Goal: Use online tool/utility: Utilize a website feature to perform a specific function

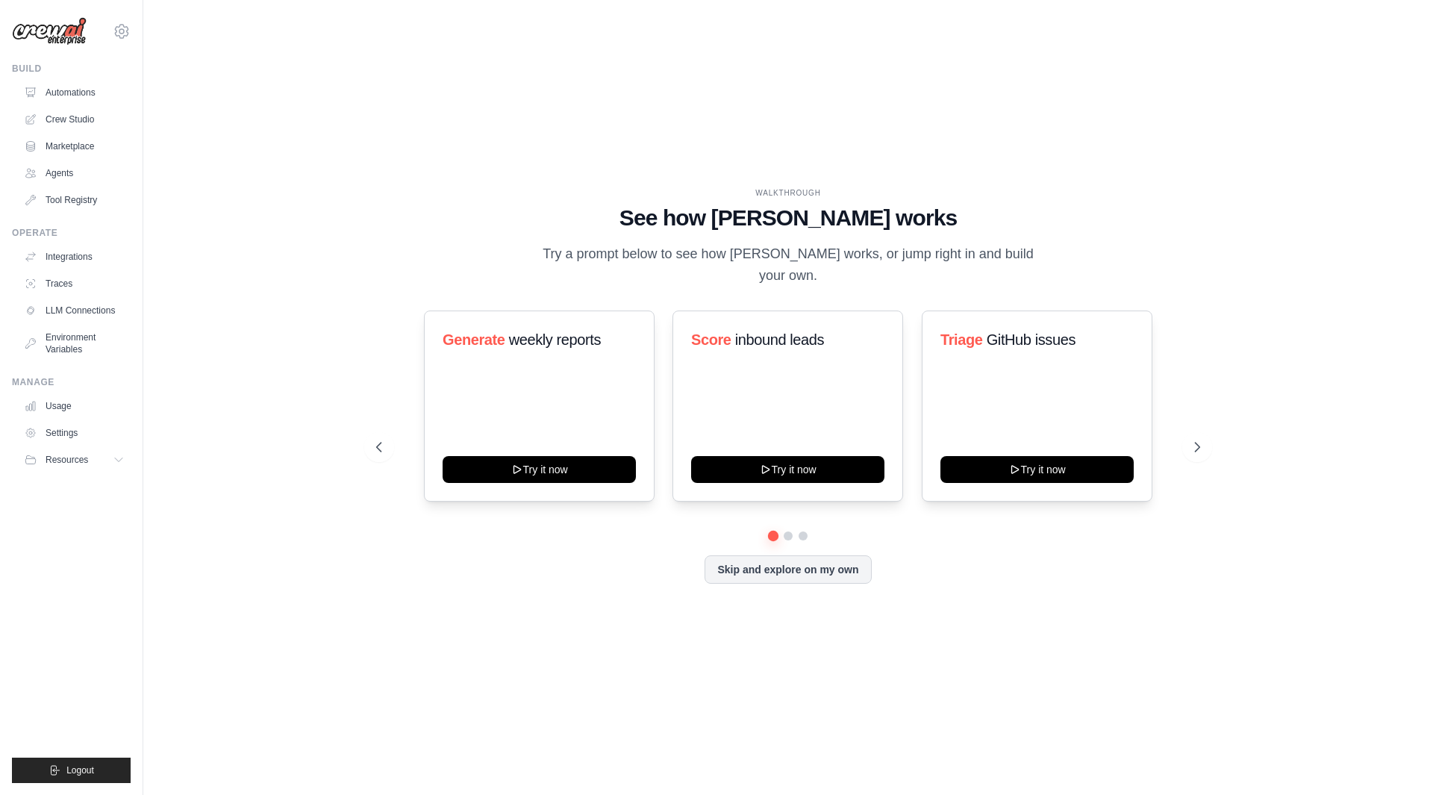
click at [46, 176] on link "Agents" at bounding box center [74, 173] width 113 height 24
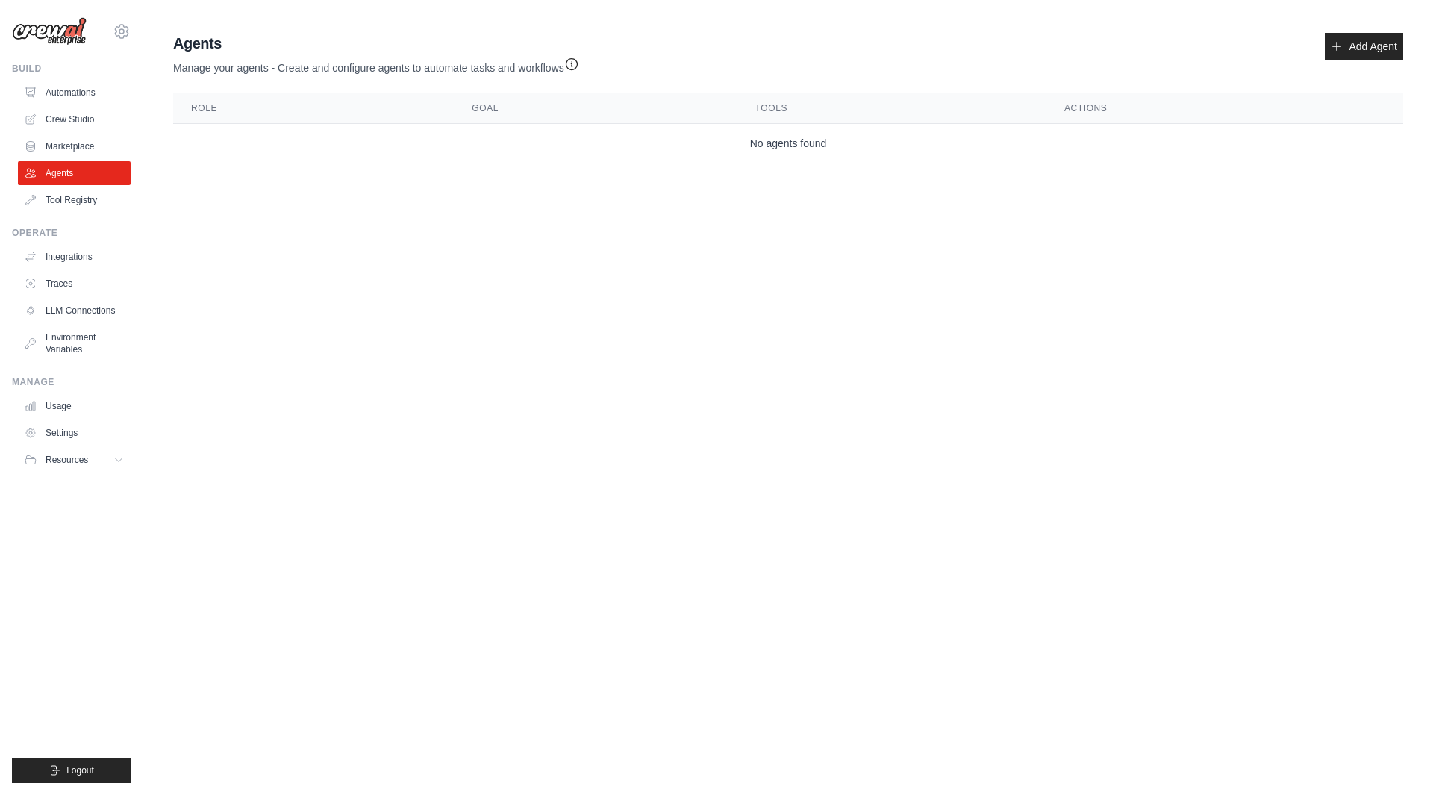
click at [70, 123] on link "Crew Studio" at bounding box center [74, 119] width 113 height 24
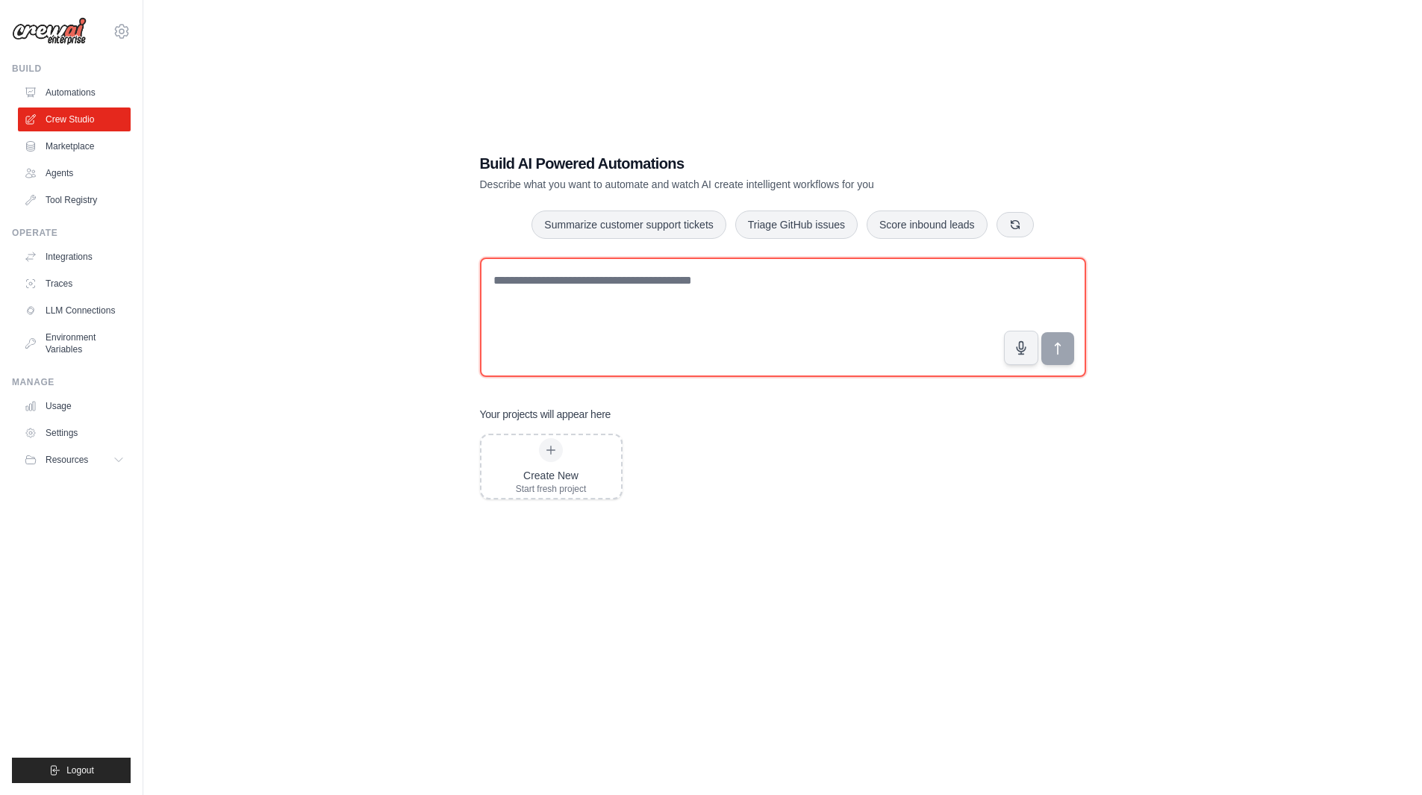
click at [608, 290] on textarea at bounding box center [783, 317] width 606 height 119
